Goal: Transaction & Acquisition: Purchase product/service

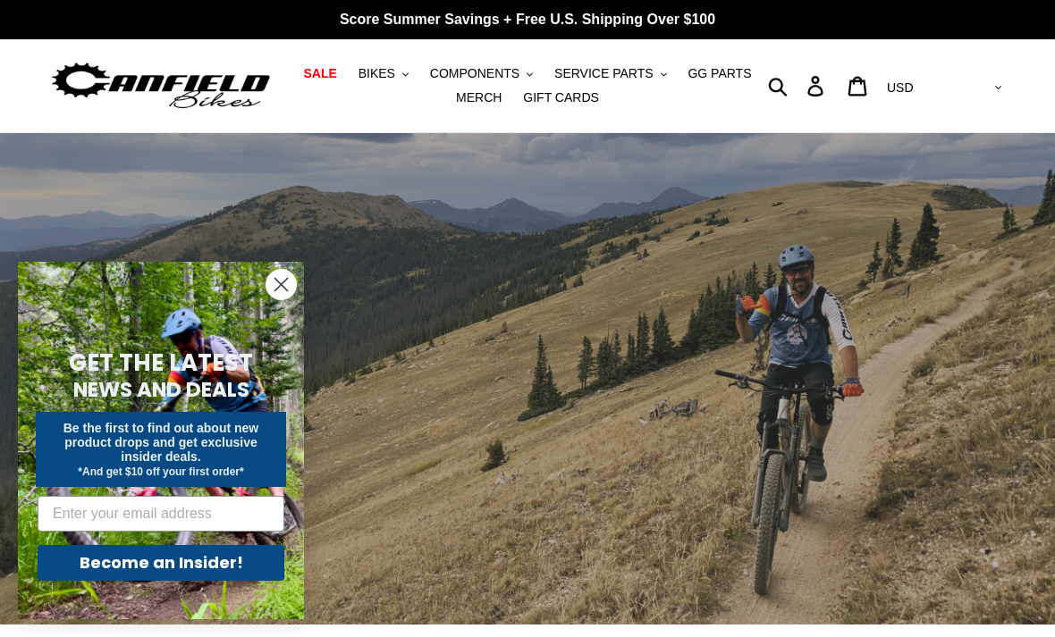
click at [390, 72] on span "BIKES" at bounding box center [376, 73] width 37 height 15
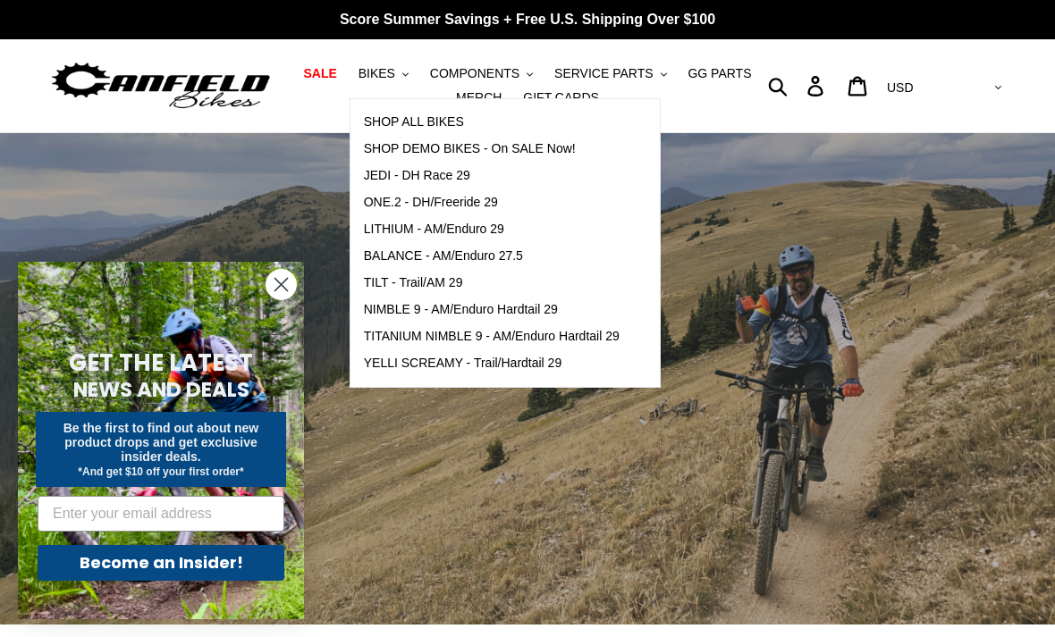
click at [427, 122] on span "SHOP ALL BIKES" at bounding box center [414, 121] width 100 height 15
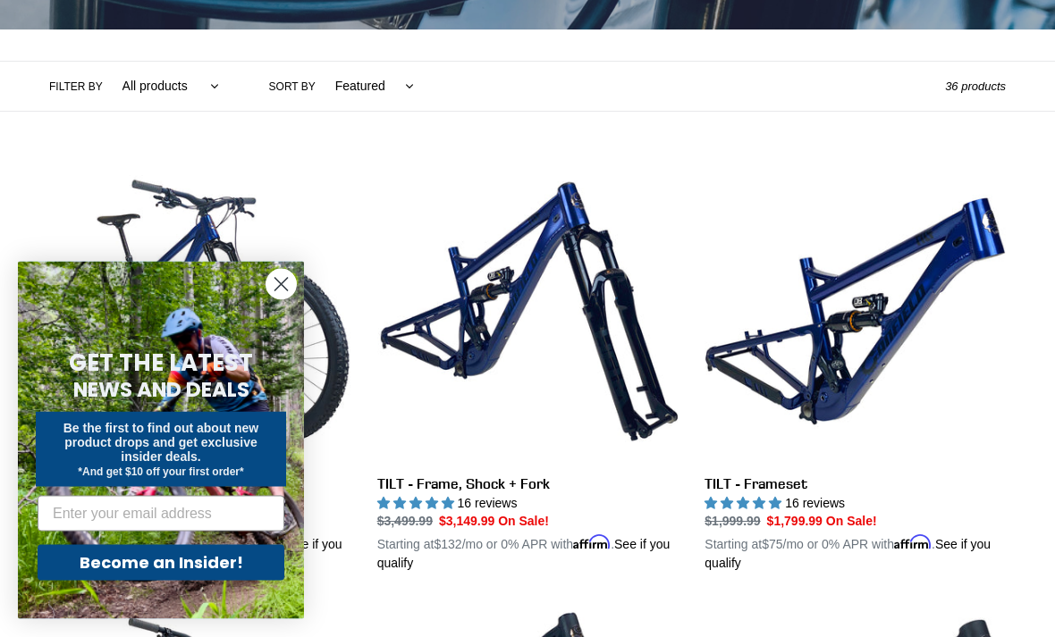
scroll to position [372, 0]
click at [292, 299] on circle "Close dialog" at bounding box center [280, 284] width 29 height 29
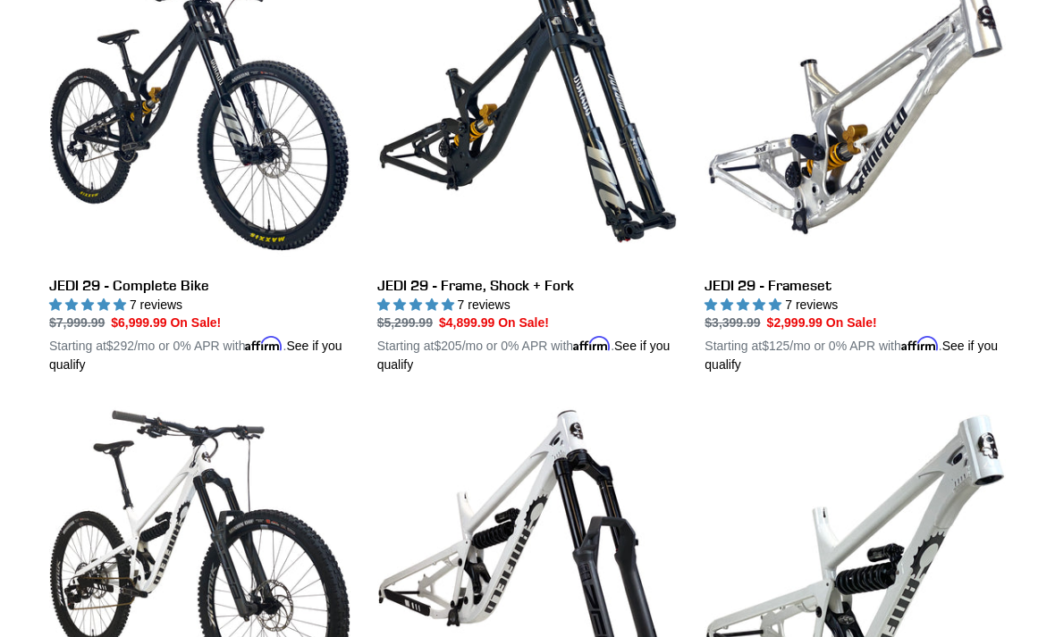
scroll to position [2344, 0]
click at [145, 289] on link "JEDI 29 - Complete Bike" at bounding box center [199, 168] width 301 height 412
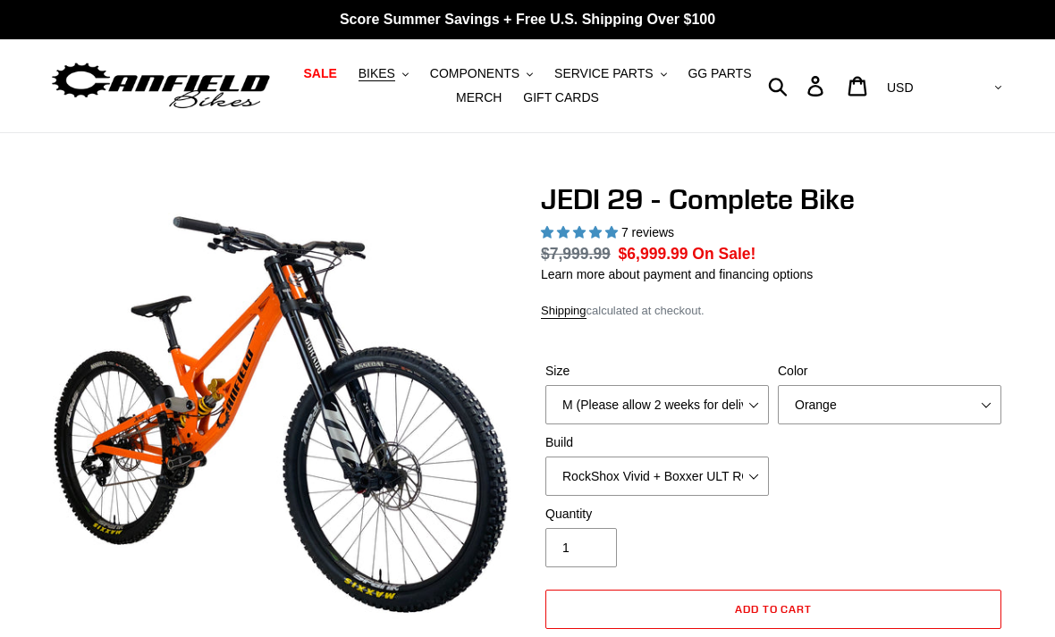
select select "highest-rating"
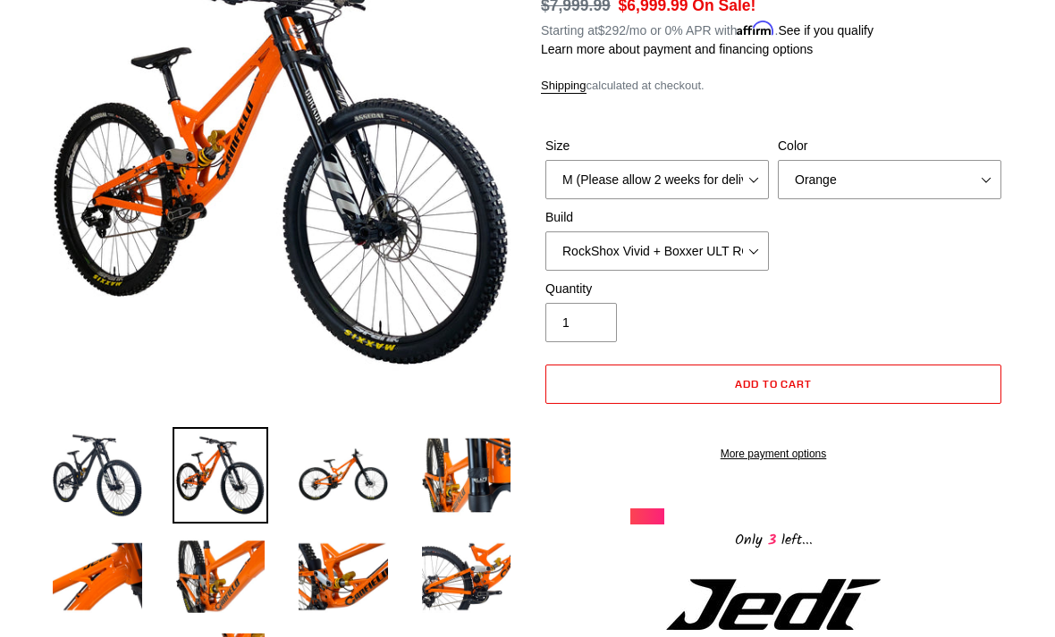
scroll to position [256, 0]
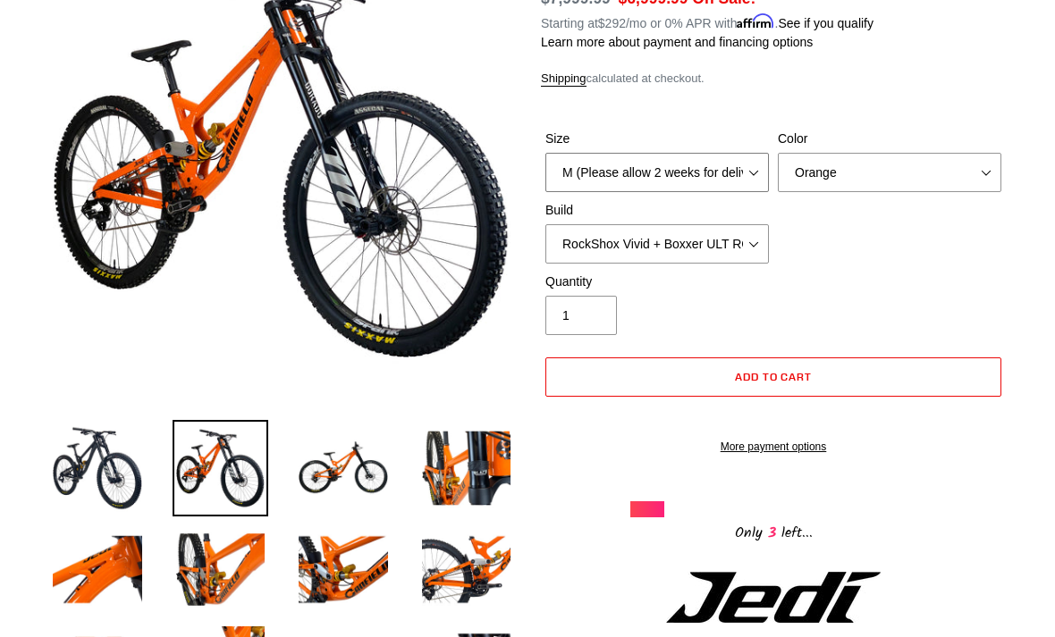
click at [743, 181] on select "M (Please allow 2 weeks for delivery) L (Please allow 2 weeks for delivery) XL …" at bounding box center [656, 172] width 223 height 39
select select "L (Please allow 2 weeks for delivery)"
click at [989, 169] on select "Orange Stealth Black Raw" at bounding box center [889, 172] width 223 height 39
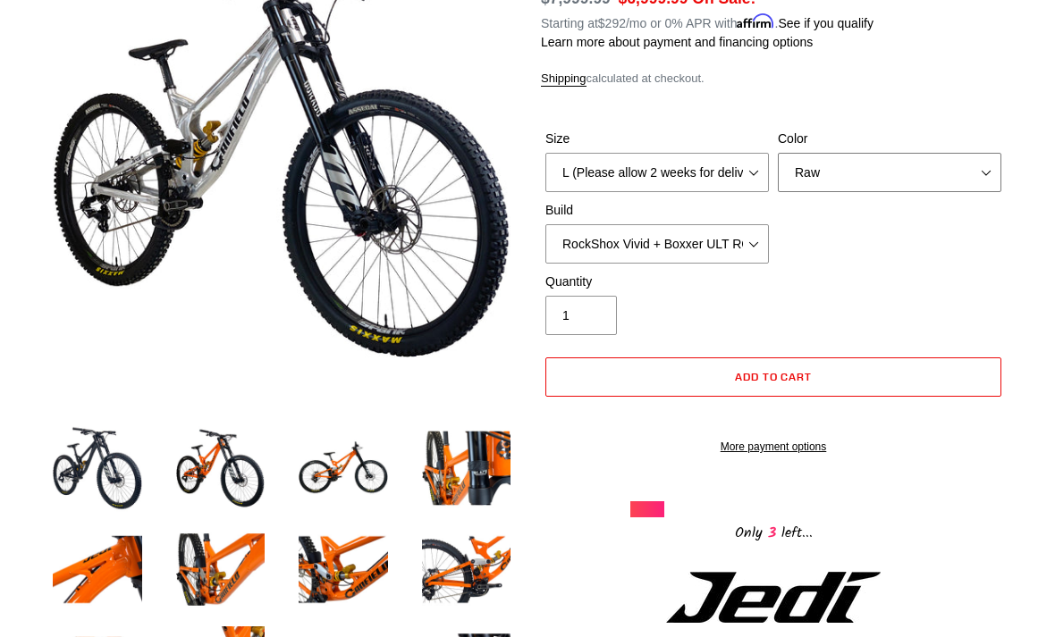
click at [914, 176] on select "Orange Stealth Black Raw" at bounding box center [889, 172] width 223 height 39
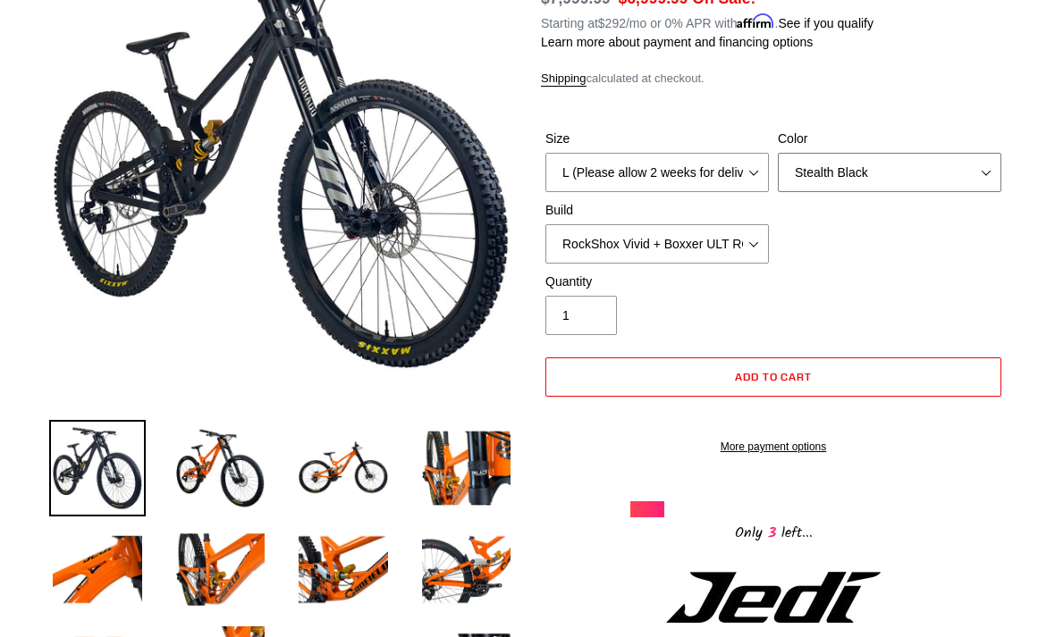
click at [930, 172] on select "Orange Stealth Black Raw" at bounding box center [889, 172] width 223 height 39
select select "Orange"
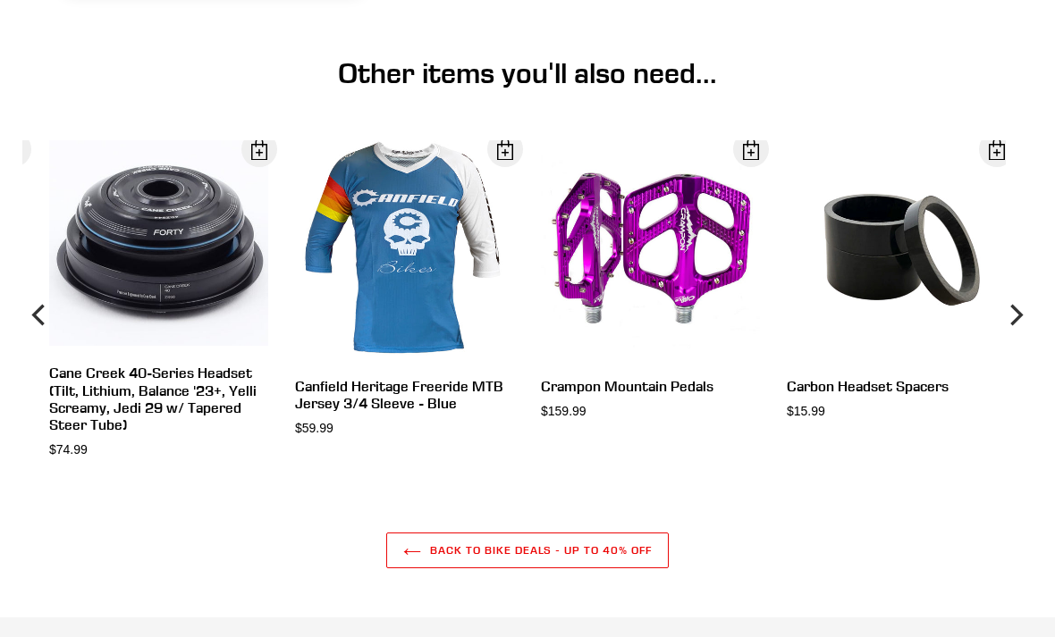
scroll to position [6849, 0]
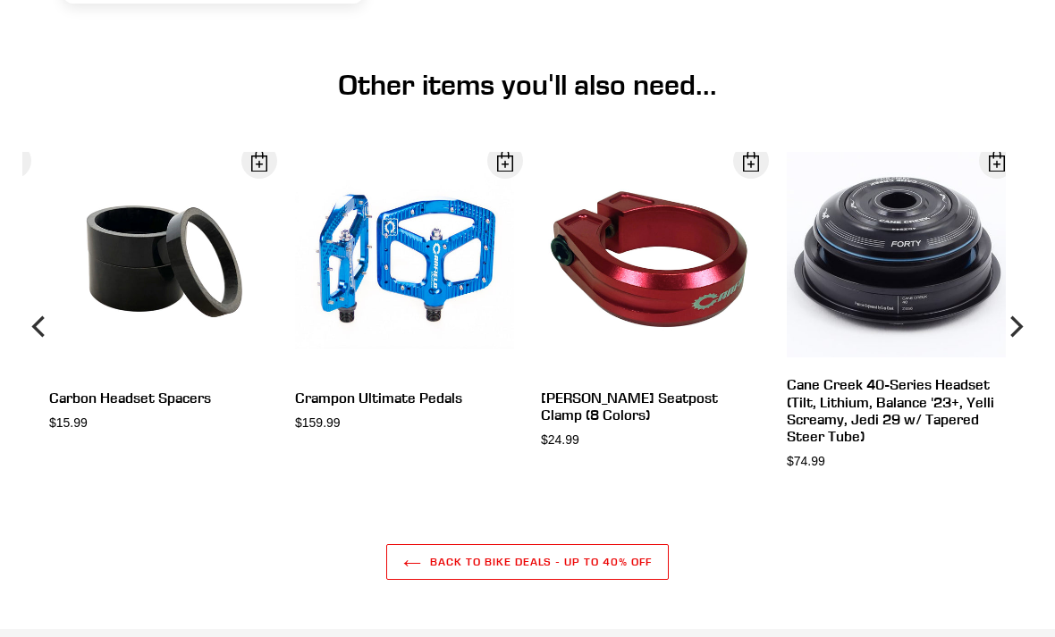
click at [0, 0] on link "View" at bounding box center [0, 0] width 0 height 0
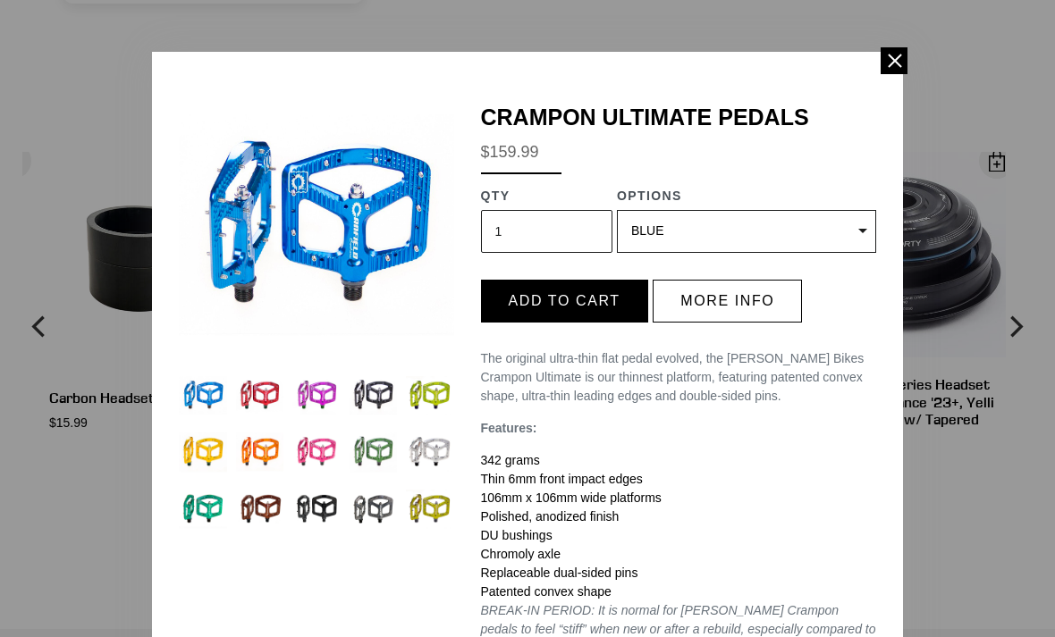
scroll to position [0, 0]
click at [889, 67] on span at bounding box center [893, 60] width 27 height 27
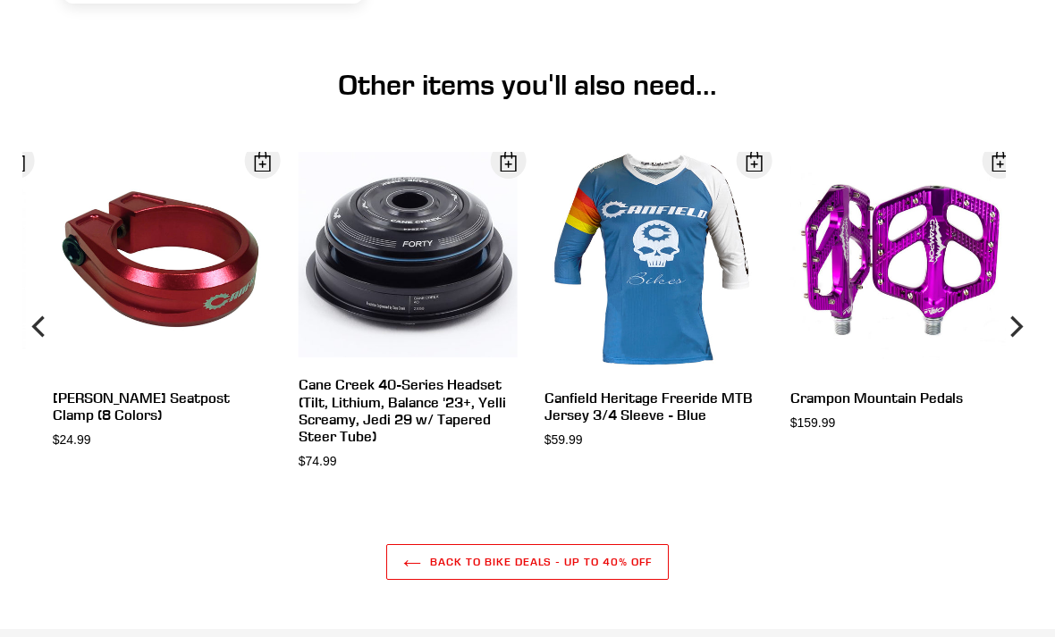
scroll to position [6850, 0]
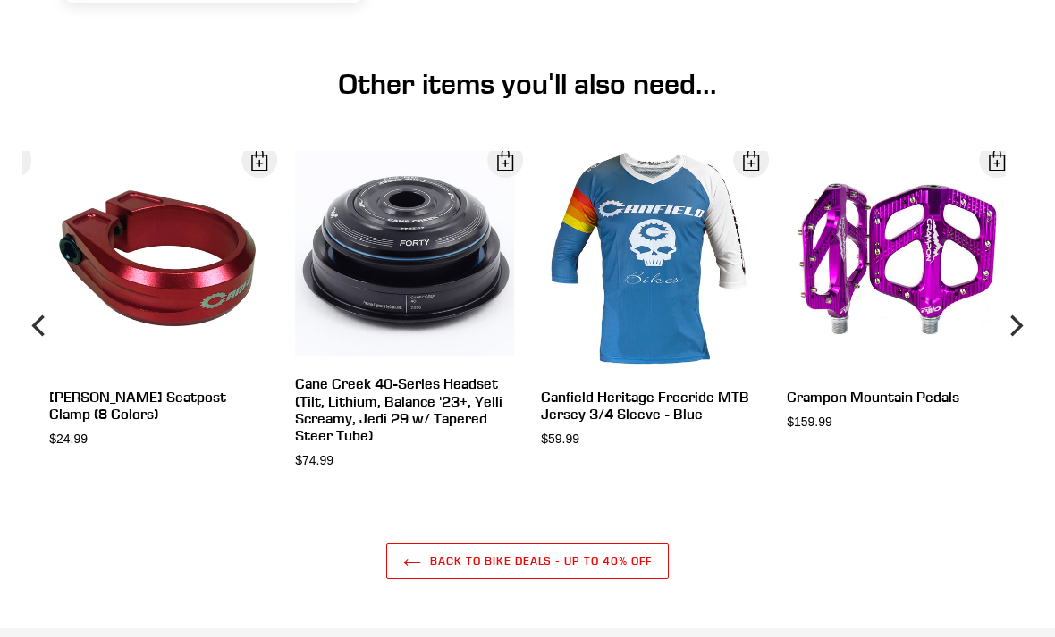
click at [928, 262] on div "View" at bounding box center [883, 307] width 246 height 312
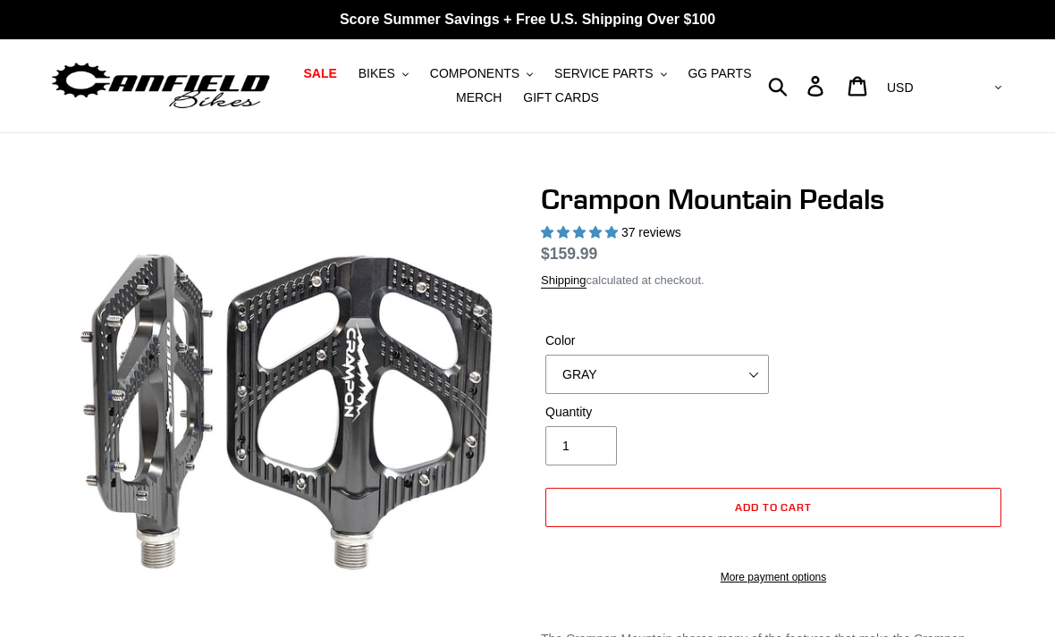
select select "highest-rating"
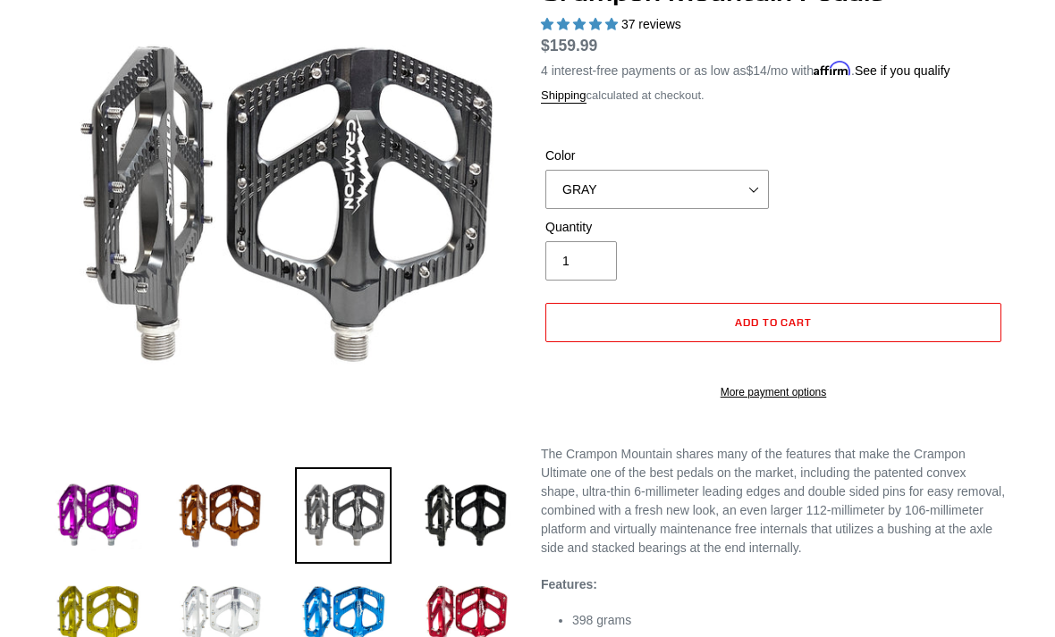
scroll to position [207, 0]
